Goal: Contribute content

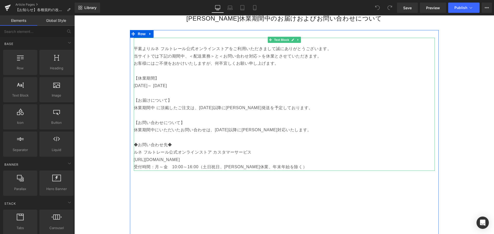
scroll to position [77, 0]
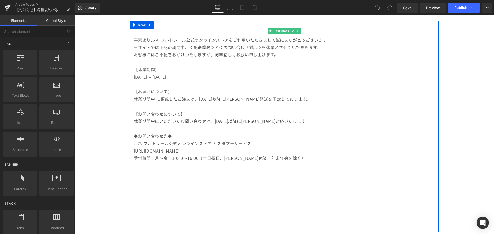
click at [278, 155] on p "受付時間：月～金　10:00～16:00（土日祝日、[PERSON_NAME]休業、年末年始を除く）" at bounding box center [284, 158] width 301 height 7
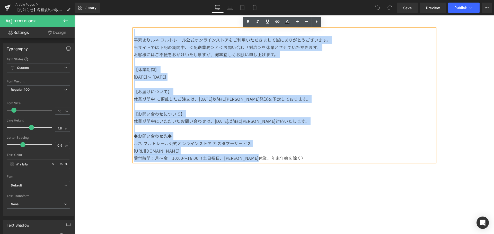
drag, startPoint x: 278, startPoint y: 159, endPoint x: 129, endPoint y: 35, distance: 193.6
click at [130, 35] on div "平素よりルネ フルトレール公式オンラインストアをご利用いただきまして誠にありがとうございます。 当サイトでは下記の期間中、＜配送業務＞と＜お問い合わせ対応＞を…" at bounding box center [284, 130] width 309 height 202
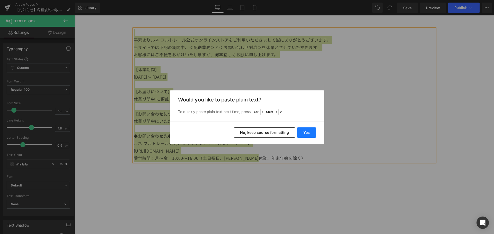
click at [305, 134] on button "Yes" at bounding box center [306, 133] width 19 height 10
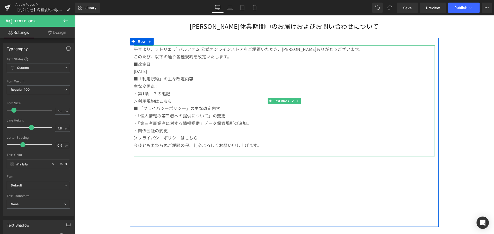
scroll to position [51, 0]
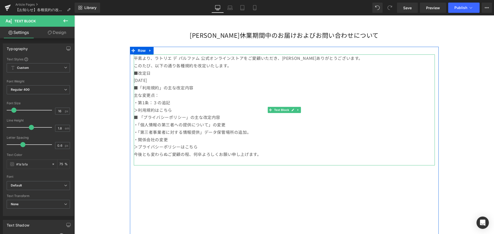
click at [196, 59] on p "平素より、ラトリエ デ パルファム 公式オンラインストアをご愛顧いただき、誠にありがとうございます。" at bounding box center [284, 58] width 301 height 7
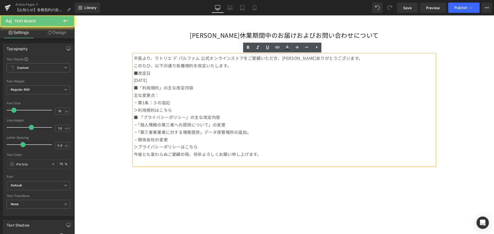
click at [197, 59] on p "平素より、ラトリエ デ パルファム 公式オンラインストアをご愛顧いただき、誠にありがとうございます。" at bounding box center [284, 58] width 301 height 7
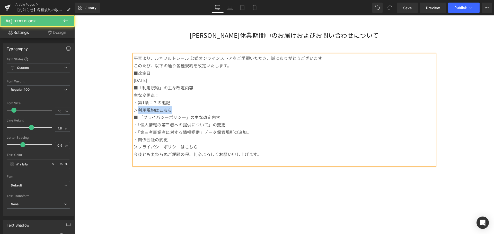
drag, startPoint x: 171, startPoint y: 109, endPoint x: 135, endPoint y: 107, distance: 35.8
click at [135, 107] on p "＞利用規約はこちら" at bounding box center [284, 110] width 301 height 7
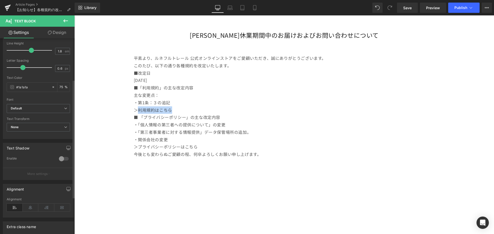
scroll to position [0, 0]
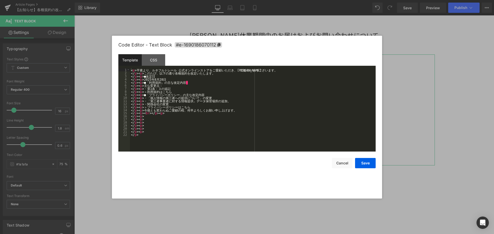
click at [133, 0] on div "You are previewing how the will restyle your page. You can not edit Elements in…" at bounding box center [247, 0] width 494 height 0
click at [344, 162] on button "Cancel" at bounding box center [342, 163] width 21 height 10
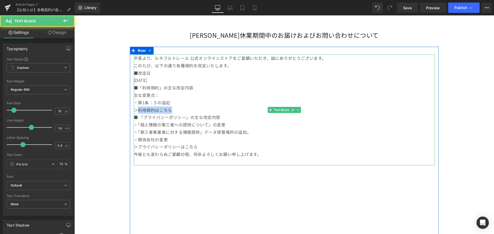
click at [157, 108] on p "＞利用規約はこちら" at bounding box center [284, 110] width 301 height 7
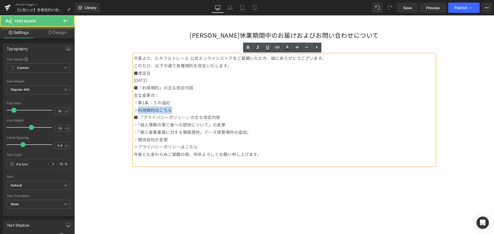
drag, startPoint x: 173, startPoint y: 110, endPoint x: 137, endPoint y: 110, distance: 36.3
click at [137, 110] on p "＞利用規約はこちら" at bounding box center [284, 110] width 301 height 7
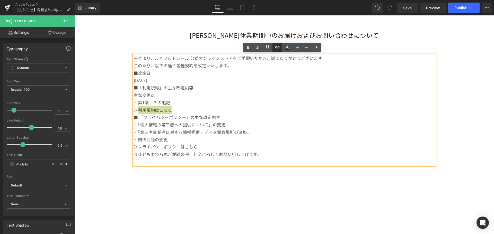
click at [279, 50] on icon at bounding box center [277, 47] width 6 height 6
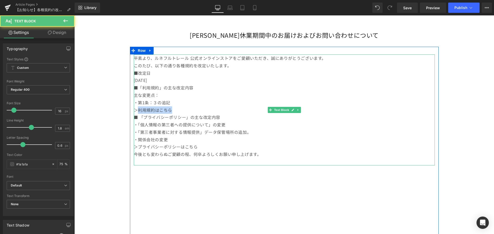
drag, startPoint x: 137, startPoint y: 111, endPoint x: 169, endPoint y: 111, distance: 32.7
click at [169, 111] on p "＞ 利用規約はこちら" at bounding box center [284, 110] width 301 height 7
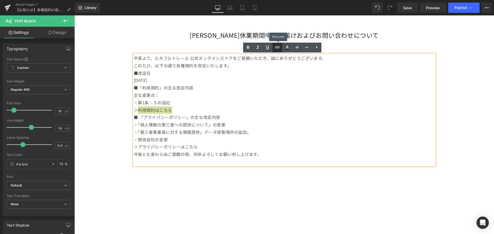
click at [277, 51] on link at bounding box center [278, 48] width 10 height 10
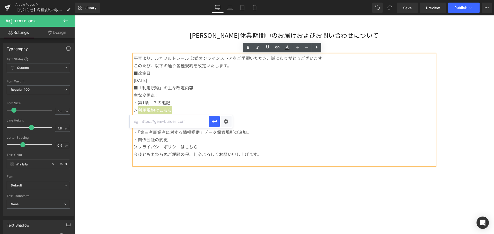
click at [188, 121] on input "text" at bounding box center [169, 121] width 79 height 13
paste input "https://renefurterer.jp/pages/terms"
type input "https://renefurterer.jp/pages/terms"
click at [217, 123] on icon "button" at bounding box center [214, 122] width 6 height 6
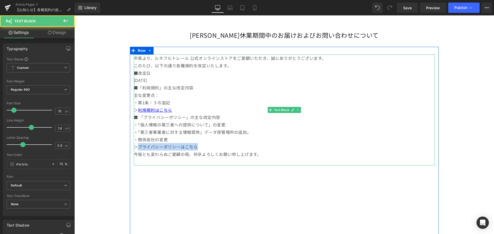
drag, startPoint x: 137, startPoint y: 148, endPoint x: 203, endPoint y: 149, distance: 66.4
click at [203, 149] on p "＞プライバシーポリシーはこちら" at bounding box center [284, 146] width 301 height 7
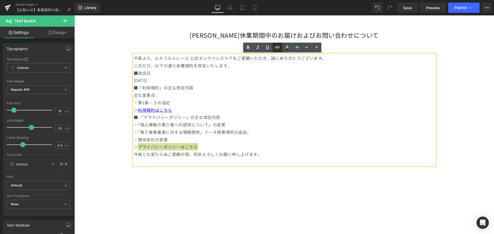
click at [280, 50] on icon at bounding box center [277, 47] width 6 height 6
click at [195, 161] on input "text" at bounding box center [179, 158] width 79 height 13
paste input "https://renefurterer.jp/pages/privacy"
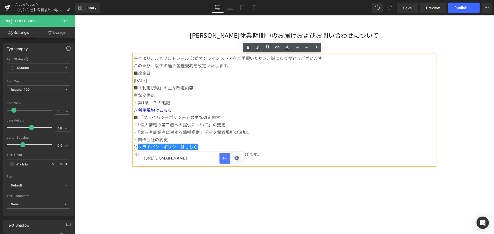
type input "https://renefurterer.jp/pages/privacy"
click at [223, 161] on icon "button" at bounding box center [225, 158] width 6 height 6
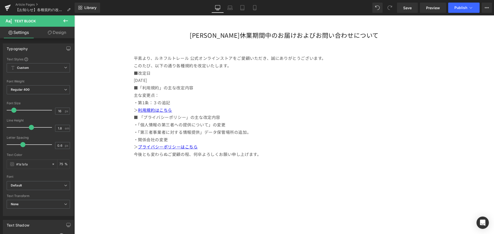
click at [74, 15] on div at bounding box center [74, 15] width 0 height 0
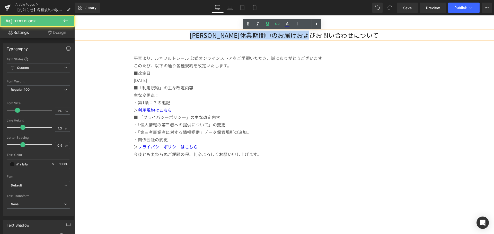
drag, startPoint x: 359, startPoint y: 35, endPoint x: 208, endPoint y: 35, distance: 150.5
click at [208, 35] on h2 "[PERSON_NAME]休業期間中のお届けおよびお問い合わせについて" at bounding box center [284, 35] width 420 height 8
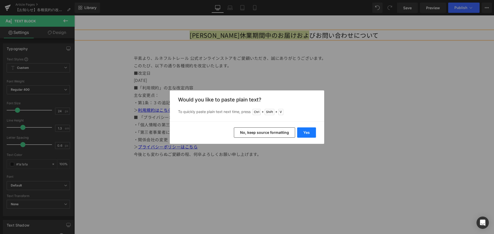
click at [305, 130] on button "Yes" at bounding box center [306, 133] width 19 height 10
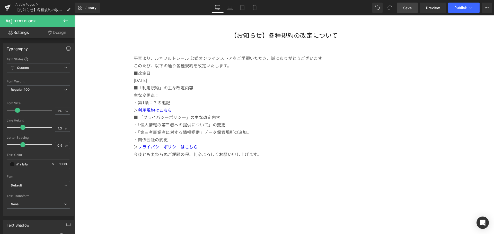
click at [407, 8] on span "Save" at bounding box center [407, 7] width 8 height 5
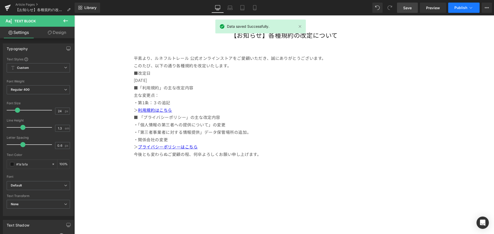
click at [476, 7] on button "Publish" at bounding box center [463, 8] width 31 height 10
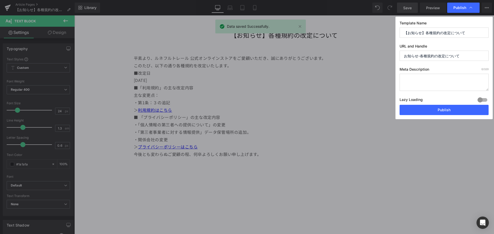
drag, startPoint x: 473, startPoint y: 57, endPoint x: 371, endPoint y: 45, distance: 102.6
click at [371, 45] on div "Publish Template Name 【お知らせ】各種規約の改定について URL and Handle お知らせ-各種規約の改定について Meta De…" at bounding box center [247, 117] width 494 height 234
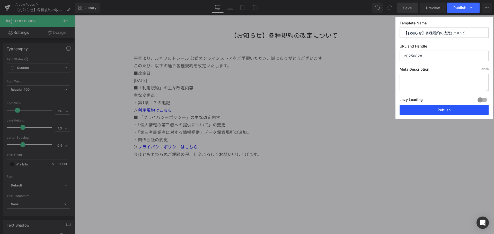
type input "20250828"
click at [432, 113] on button "Publish" at bounding box center [444, 110] width 89 height 10
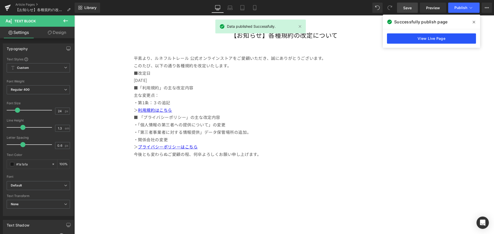
drag, startPoint x: 373, startPoint y: 33, endPoint x: 440, endPoint y: 41, distance: 67.3
click at [440, 41] on link "View Live Page" at bounding box center [431, 38] width 89 height 10
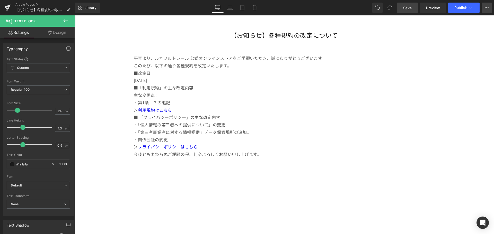
click at [489, 10] on button "View Live Page View with current Template Save Template to Library Schedule Pub…" at bounding box center [487, 8] width 10 height 10
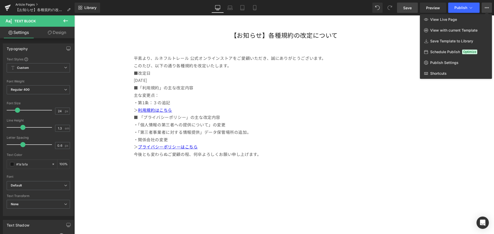
click at [19, 5] on link "Article Pages" at bounding box center [44, 5] width 59 height 4
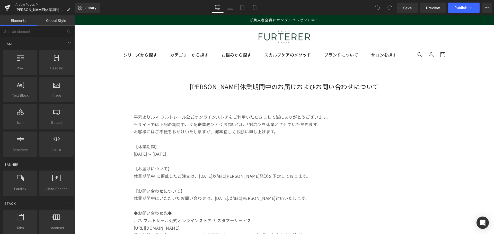
click at [235, 90] on div "[PERSON_NAME]休業期間中のお届けおよびお問い合わせについて Text Block" at bounding box center [284, 87] width 420 height 8
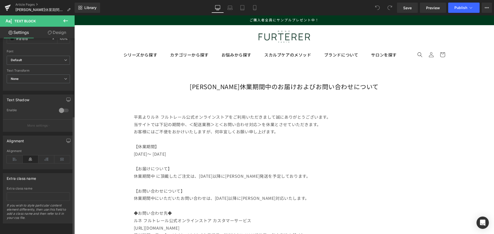
scroll to position [129, 0]
click at [19, 156] on icon at bounding box center [15, 160] width 16 height 8
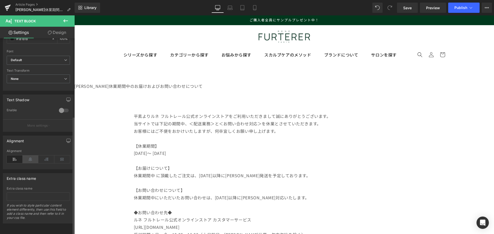
click at [28, 156] on icon at bounding box center [31, 160] width 16 height 8
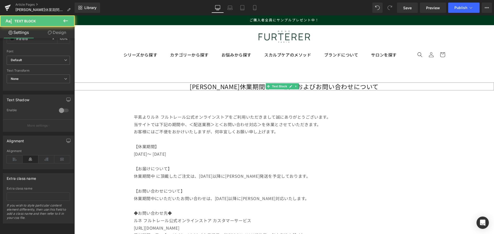
click at [206, 85] on div "[PERSON_NAME]休業期間中のお届けおよびお問い合わせについて" at bounding box center [284, 87] width 420 height 8
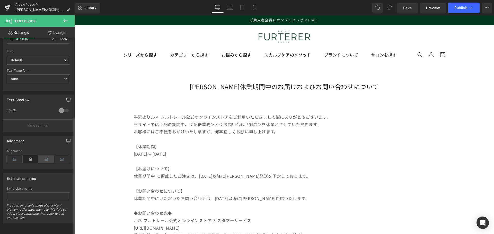
click at [48, 156] on icon at bounding box center [46, 160] width 16 height 8
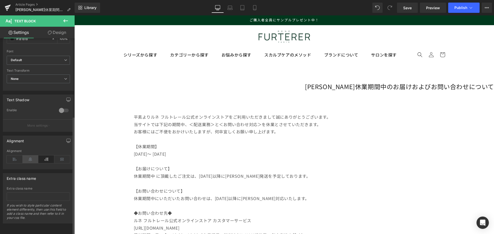
click at [31, 156] on icon at bounding box center [31, 160] width 16 height 8
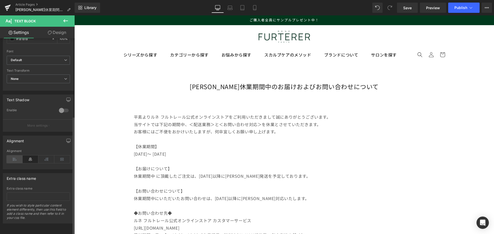
click at [14, 157] on icon at bounding box center [15, 160] width 16 height 8
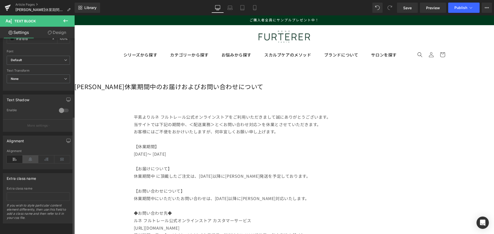
click at [27, 156] on icon at bounding box center [31, 160] width 16 height 8
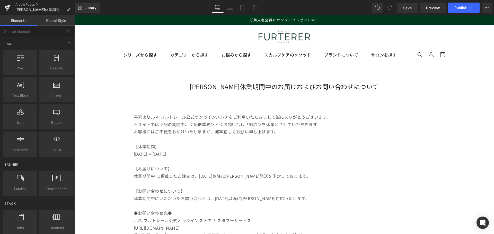
click at [211, 93] on div "Heading [PERSON_NAME]休業期間中のお届けおよびお問い合わせについて Text Block 平素よりルネ フルトレール公式オンラインストアを…" at bounding box center [284, 221] width 420 height 314
click at [205, 88] on div "[PERSON_NAME]休業期間中のお届けおよびお問い合わせについて" at bounding box center [284, 87] width 420 height 8
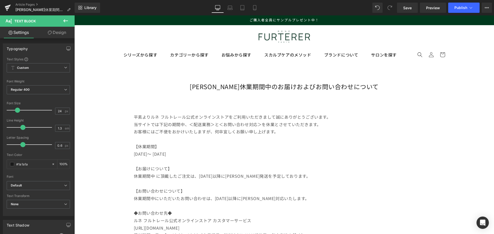
click at [65, 22] on icon at bounding box center [65, 20] width 5 height 3
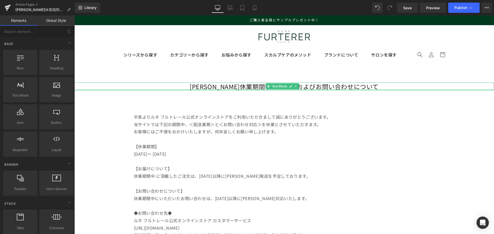
click at [200, 91] on div "Heading [PERSON_NAME]休業期間中のお届けおよびお問い合わせについて Text Block 平素よりルネ フルトレール公式オンラインストアを…" at bounding box center [284, 221] width 420 height 314
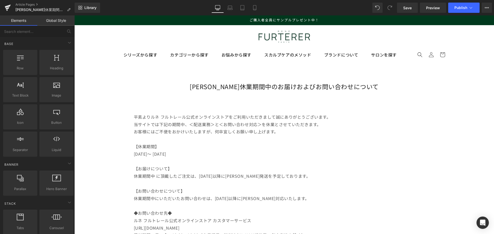
click at [202, 86] on div "[PERSON_NAME]休業期間中のお届けおよびお問い合わせについて" at bounding box center [284, 87] width 420 height 8
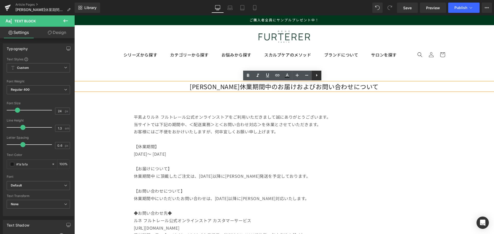
click at [313, 224] on link at bounding box center [209, 227] width 301 height 7
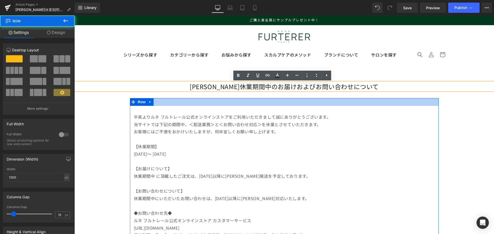
click at [282, 102] on div at bounding box center [284, 102] width 309 height 8
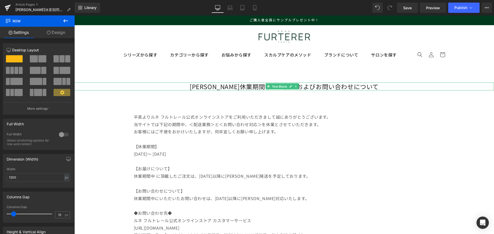
click at [281, 84] on span "Text Block" at bounding box center [279, 87] width 17 height 6
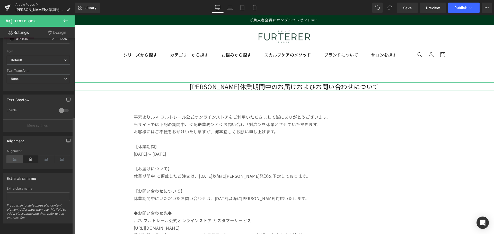
click at [18, 158] on icon at bounding box center [15, 160] width 16 height 8
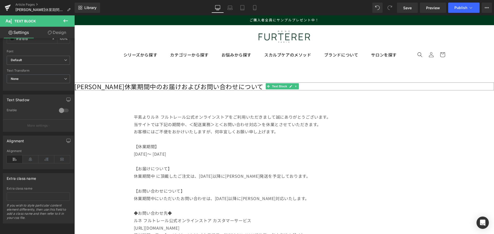
click at [76, 86] on undefined "[PERSON_NAME]休業期間中のお届けおよびお問い合わせについて" at bounding box center [168, 86] width 189 height 9
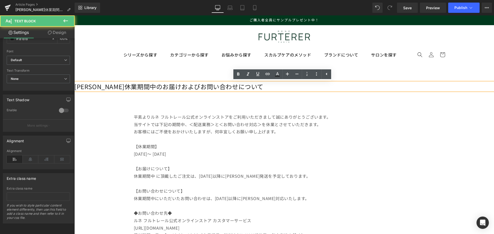
click at [76, 86] on undefined "[PERSON_NAME]休業期間中のお届けおよびお問い合わせについて" at bounding box center [168, 86] width 189 height 9
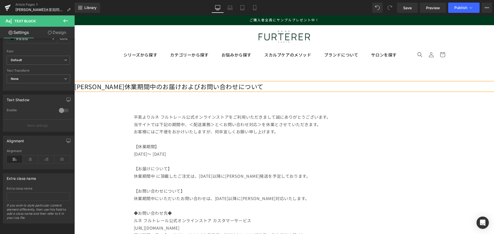
click at [387, 149] on p "【休業期間】" at bounding box center [284, 146] width 301 height 7
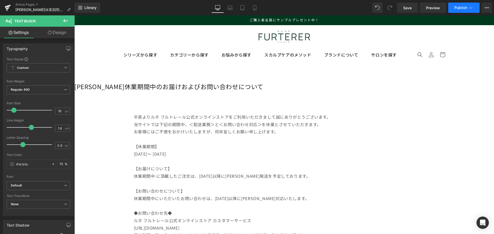
click at [460, 8] on span "Publish" at bounding box center [460, 8] width 13 height 4
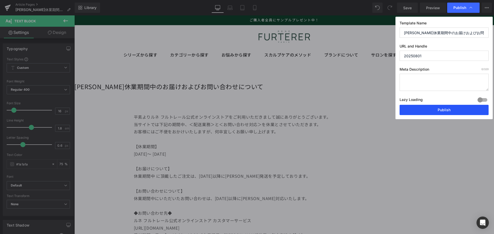
click at [446, 107] on button "Publish" at bounding box center [444, 110] width 89 height 10
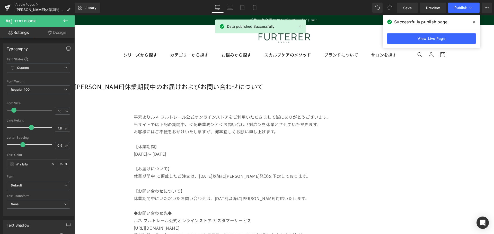
click at [474, 21] on icon at bounding box center [474, 22] width 3 height 4
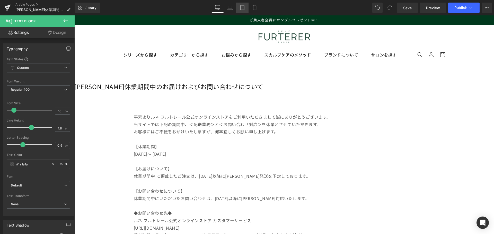
click at [243, 8] on icon at bounding box center [242, 7] width 5 height 5
type input "75"
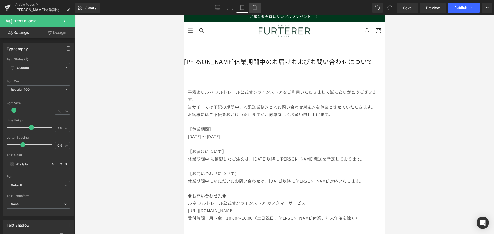
click at [253, 8] on icon at bounding box center [254, 7] width 5 height 5
type input "15"
type input "75"
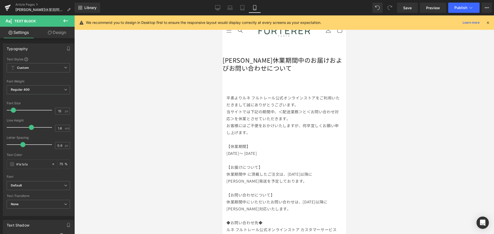
scroll to position [2, 0]
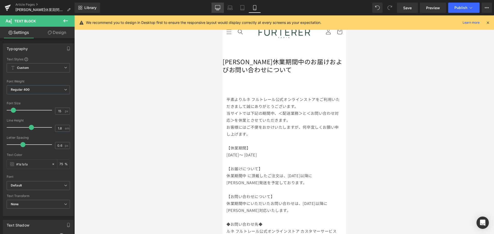
click at [217, 8] on icon at bounding box center [217, 7] width 5 height 5
type input "16"
type input "75"
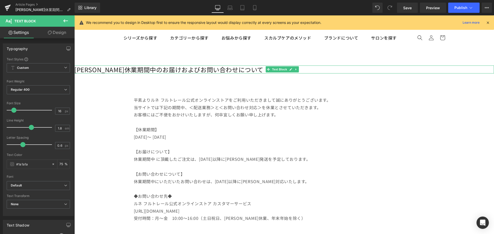
click at [172, 69] on undefined "[PERSON_NAME]休業期間中のお届けおよびお問い合わせについて" at bounding box center [168, 69] width 189 height 9
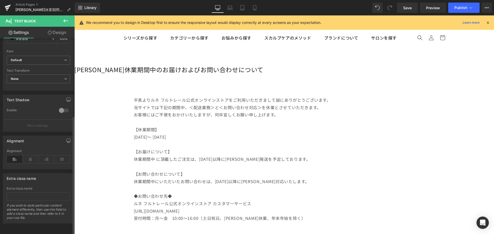
scroll to position [129, 0]
click at [30, 156] on icon at bounding box center [31, 160] width 16 height 8
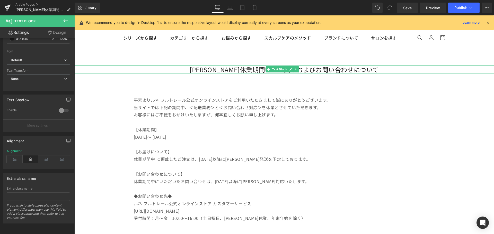
click at [236, 70] on undefined "[PERSON_NAME]休業期間中のお届けおよびお問い合わせについて" at bounding box center [284, 69] width 189 height 9
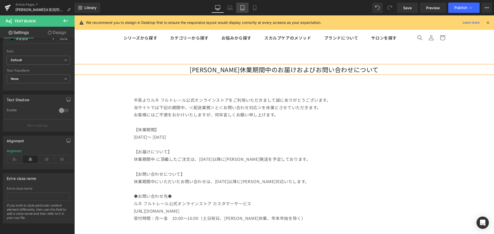
click at [243, 8] on icon at bounding box center [242, 7] width 5 height 5
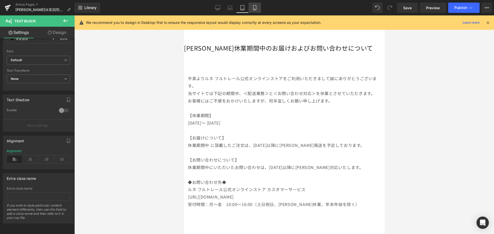
scroll to position [0, 0]
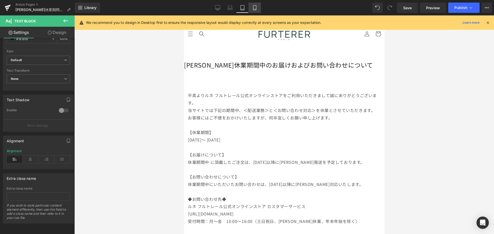
click at [253, 8] on icon at bounding box center [254, 7] width 3 height 5
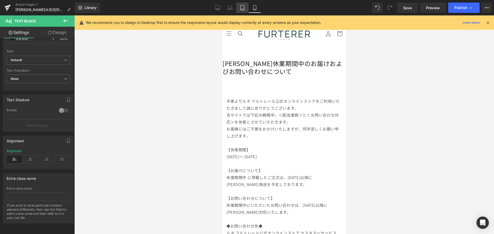
click at [244, 8] on icon at bounding box center [242, 7] width 5 height 5
type input "100"
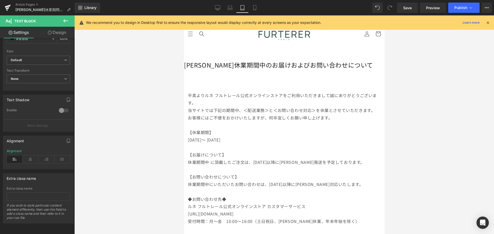
scroll to position [2, 0]
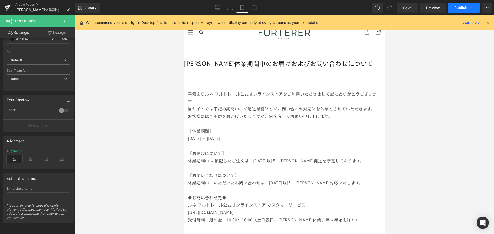
click at [461, 10] on span "Publish" at bounding box center [460, 8] width 13 height 4
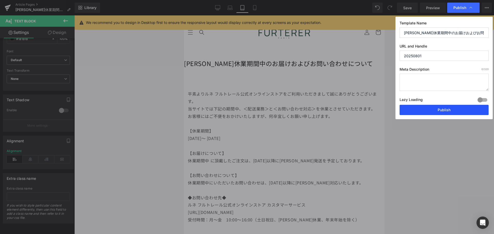
click at [441, 107] on button "Publish" at bounding box center [444, 110] width 89 height 10
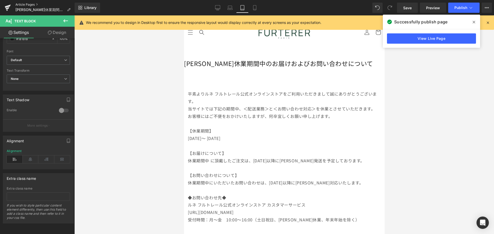
click at [23, 3] on link "Article Pages" at bounding box center [44, 5] width 59 height 4
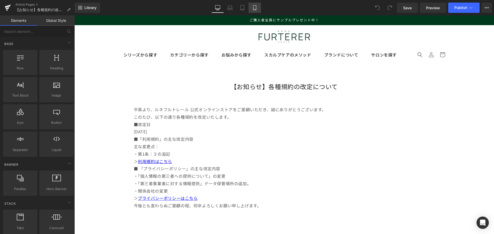
click at [257, 7] on icon at bounding box center [254, 7] width 5 height 5
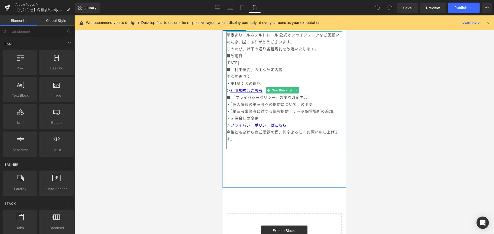
scroll to position [26, 0]
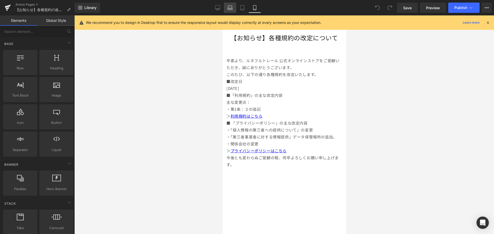
click at [226, 6] on link "Laptop" at bounding box center [230, 8] width 12 height 10
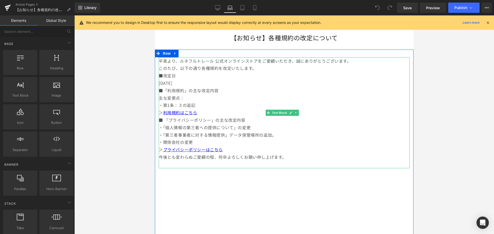
click at [204, 104] on p "・第1条：３の追記" at bounding box center [284, 105] width 251 height 7
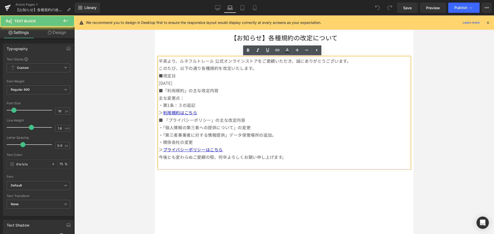
click at [199, 104] on p "・第1条：３の追記" at bounding box center [284, 105] width 251 height 7
click at [198, 86] on p "2025年8月28日" at bounding box center [284, 83] width 251 height 7
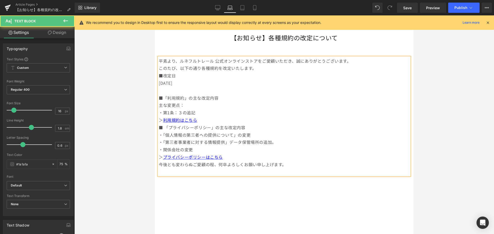
click at [202, 122] on p "＞ 利用規約はこちら" at bounding box center [284, 120] width 251 height 7
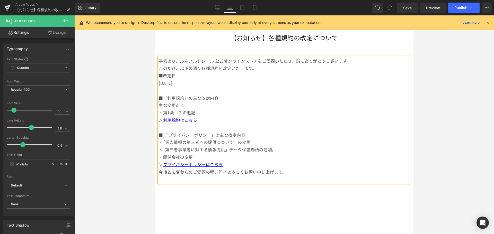
click at [225, 168] on p "＞ プライバシーポリシーはこちら" at bounding box center [284, 164] width 251 height 7
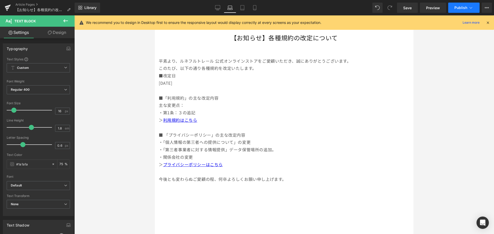
click at [469, 8] on icon at bounding box center [470, 7] width 5 height 5
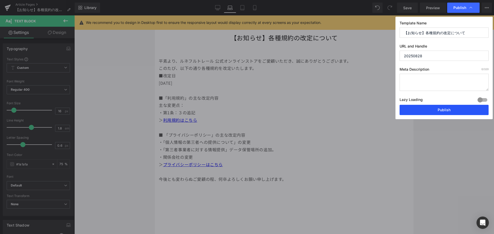
click at [439, 110] on button "Publish" at bounding box center [444, 110] width 89 height 10
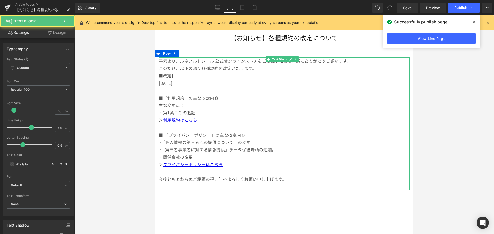
click at [264, 66] on p "このたび、以下の通り各種規約を改定いたします。" at bounding box center [284, 68] width 251 height 7
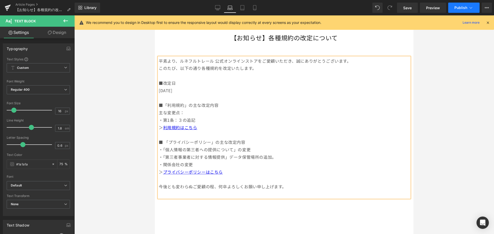
click at [455, 6] on span "Publish" at bounding box center [460, 8] width 13 height 4
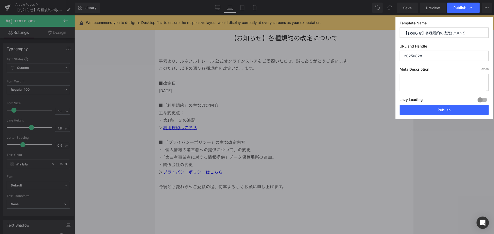
click at [436, 104] on div "Lazy Loading Build Upgrade plan to unlock" at bounding box center [444, 101] width 89 height 8
click at [436, 111] on button "Publish" at bounding box center [444, 110] width 89 height 10
